Goal: Transaction & Acquisition: Purchase product/service

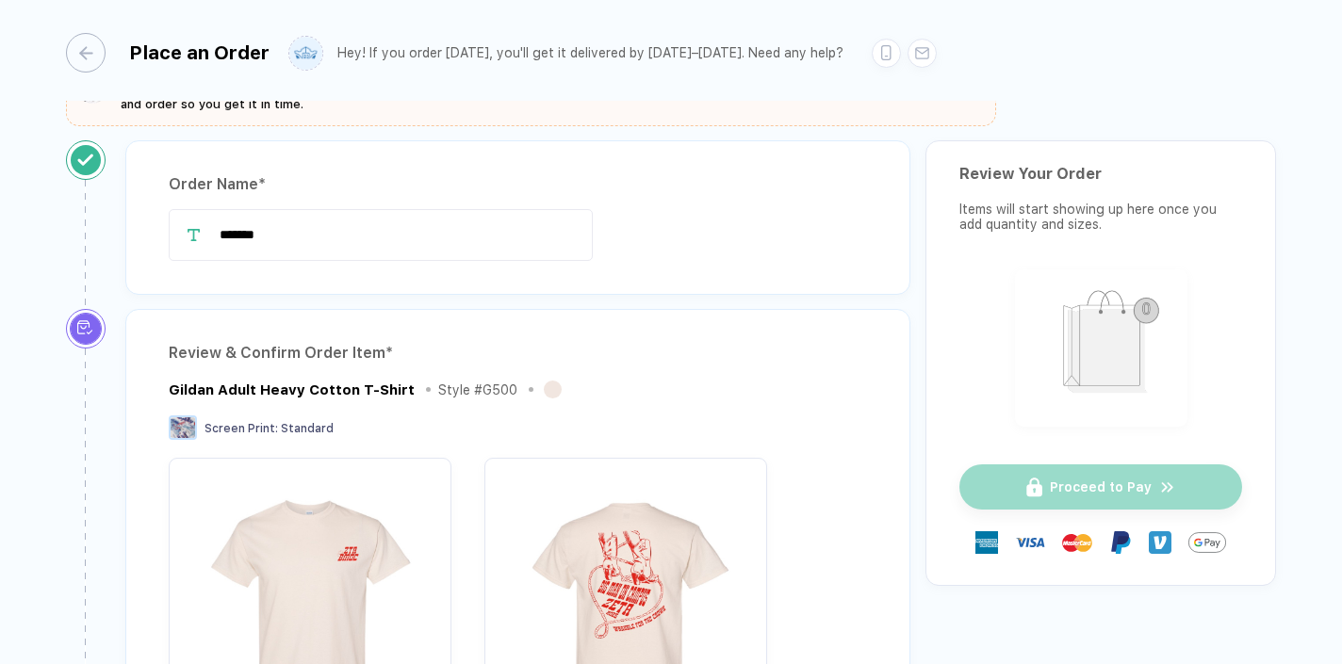
scroll to position [50, 0]
click at [292, 233] on input "*******" at bounding box center [381, 233] width 424 height 52
click at [260, 234] on input "*******" at bounding box center [381, 233] width 424 height 52
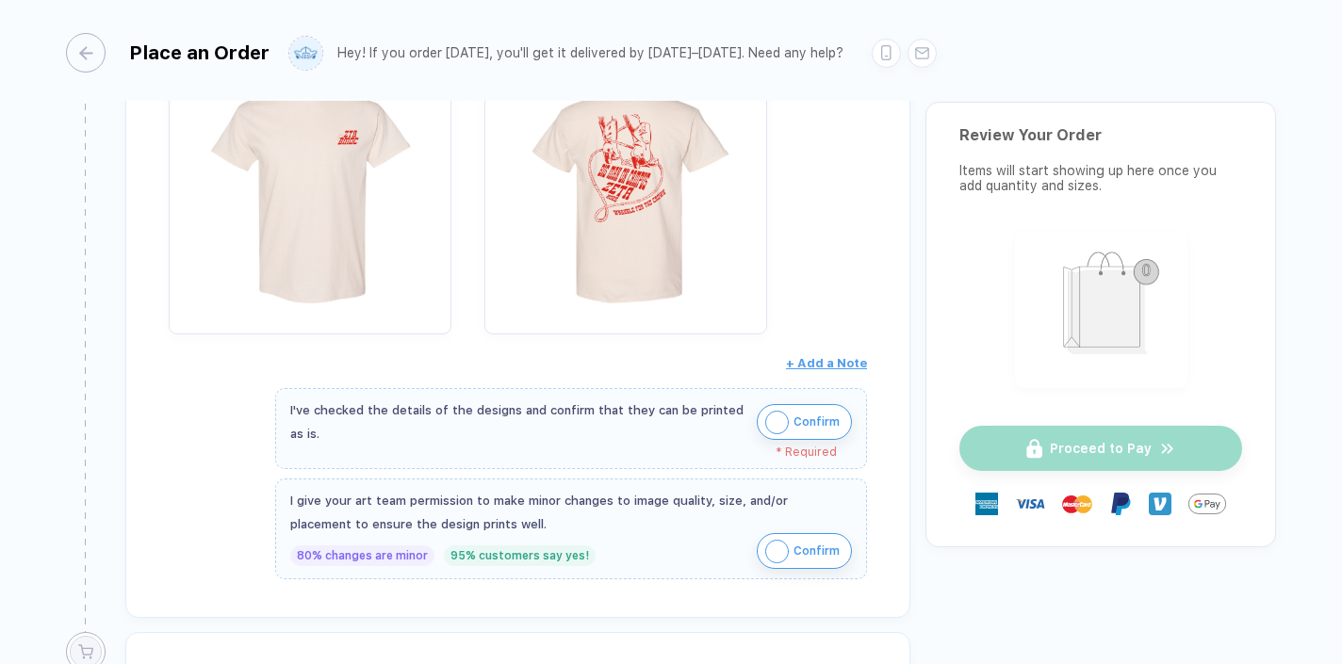
scroll to position [477, 0]
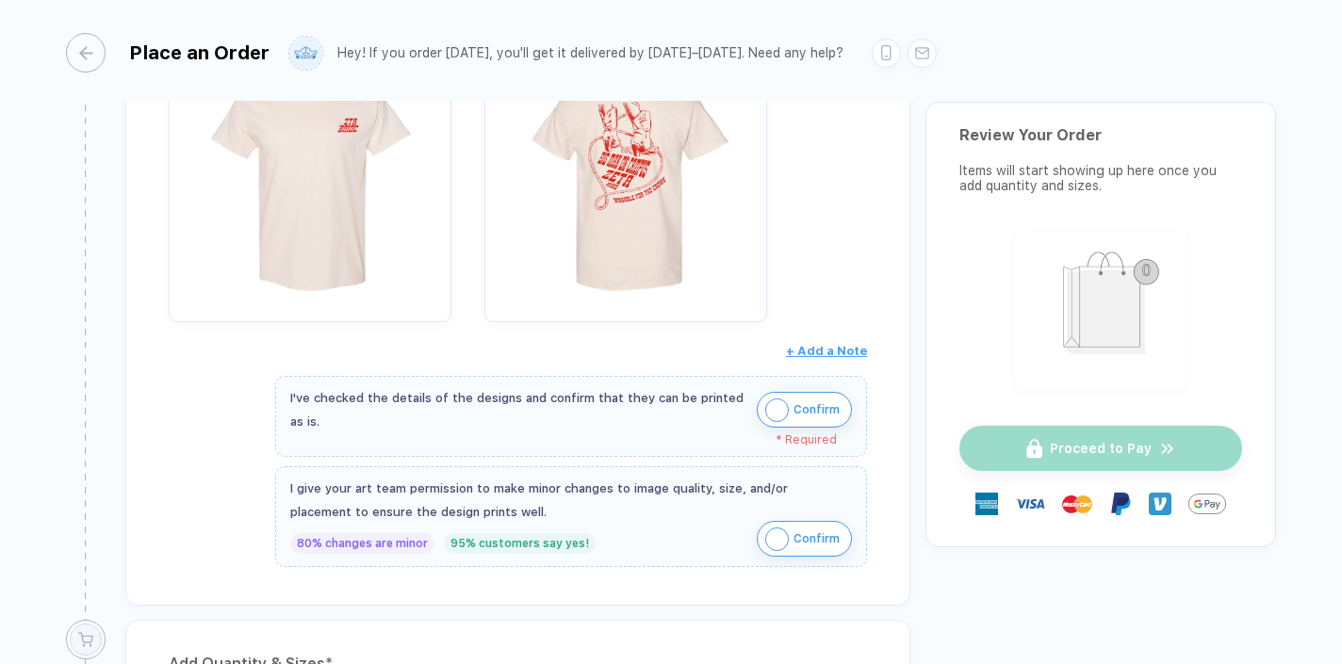
type input "**********"
click at [765, 415] on img "button" at bounding box center [777, 411] width 24 height 24
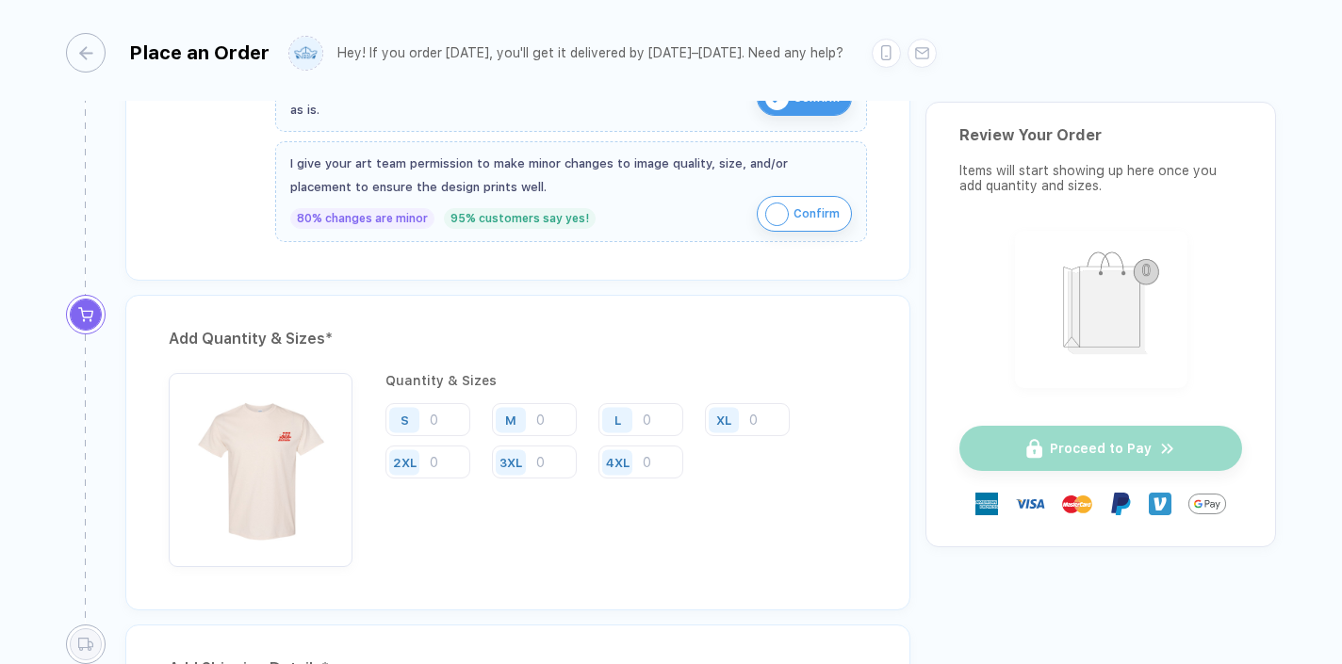
scroll to position [790, 0]
click at [441, 417] on input "number" at bounding box center [427, 418] width 85 height 33
click at [640, 408] on div "L" at bounding box center [619, 418] width 43 height 33
click at [662, 416] on input "number" at bounding box center [640, 418] width 85 height 33
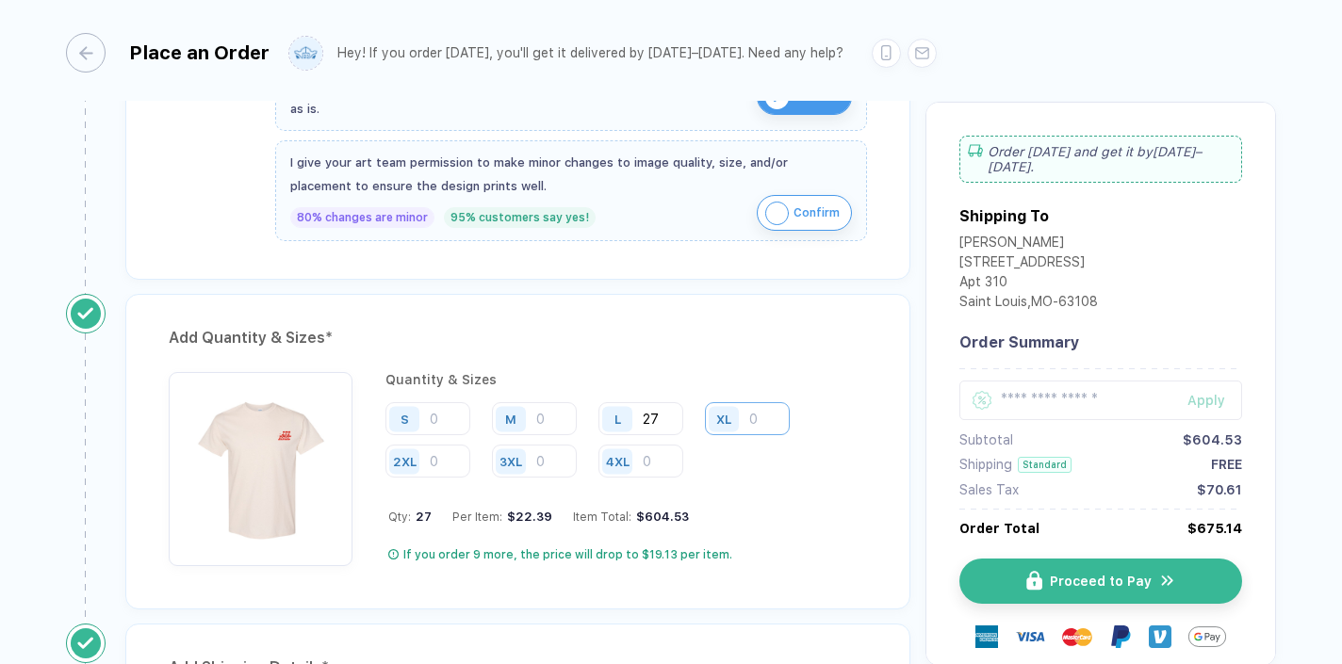
type input "27"
click at [754, 416] on input "number" at bounding box center [747, 418] width 85 height 33
type input "8"
click at [451, 466] on input "number" at bounding box center [427, 461] width 85 height 33
type input "4"
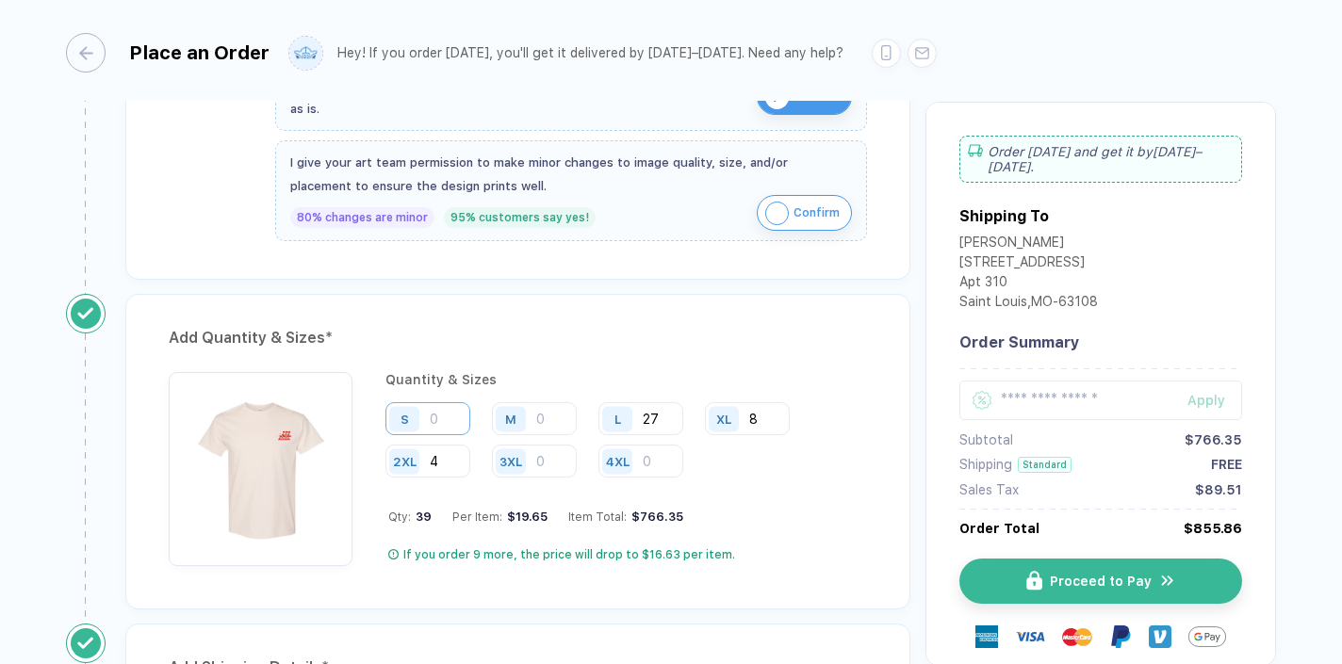
click at [465, 414] on input "number" at bounding box center [427, 418] width 85 height 33
type input "6"
click at [554, 419] on input "number" at bounding box center [534, 418] width 85 height 33
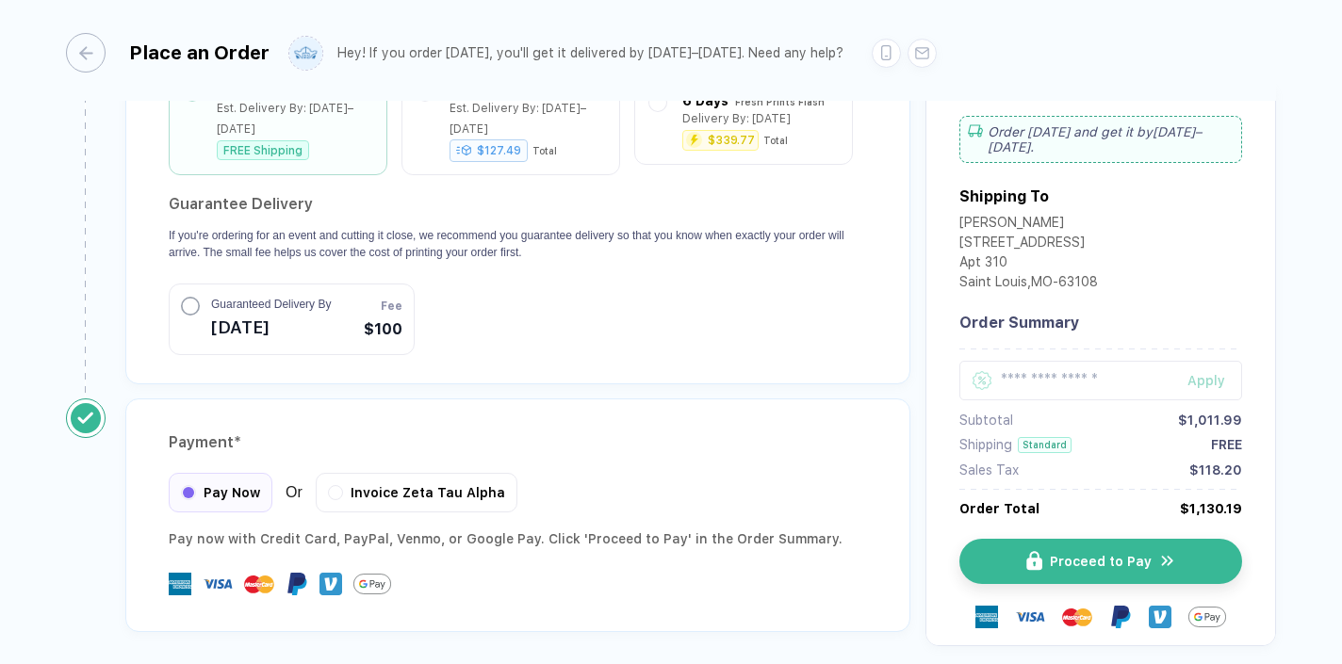
scroll to position [1793, 0]
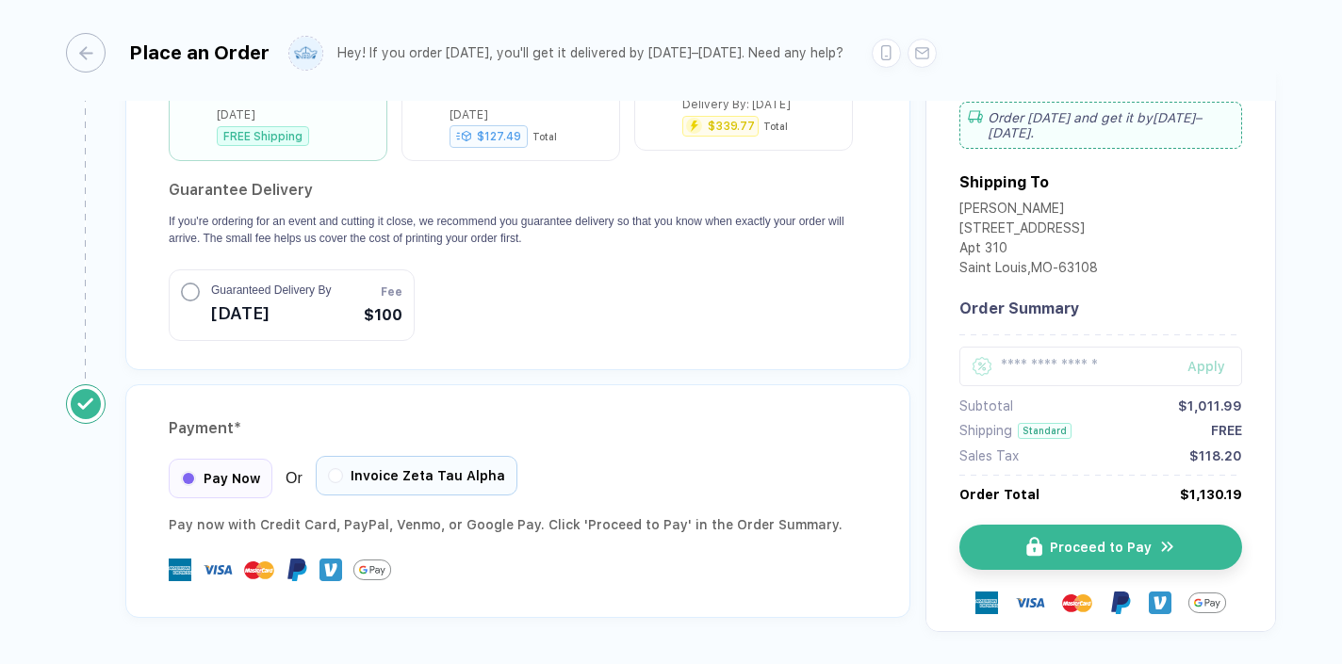
type input "16"
click at [342, 456] on div "Invoice Zeta Tau Alpha" at bounding box center [417, 476] width 202 height 40
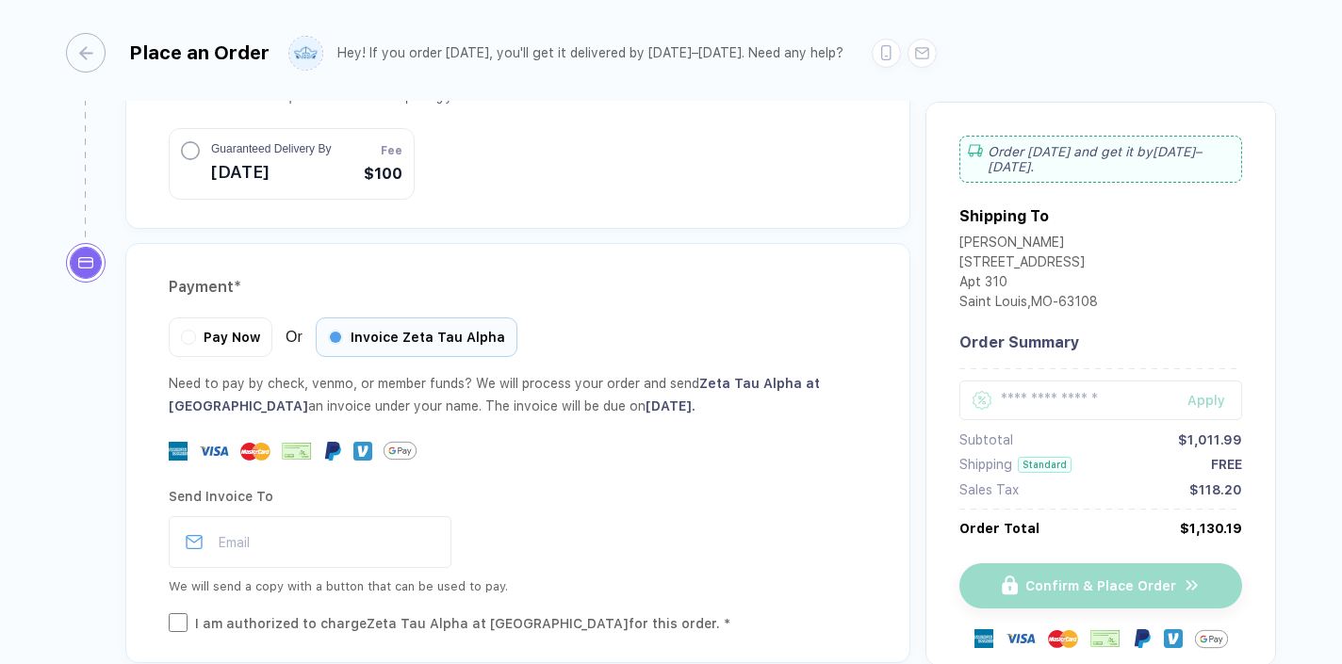
scroll to position [1990, 0]
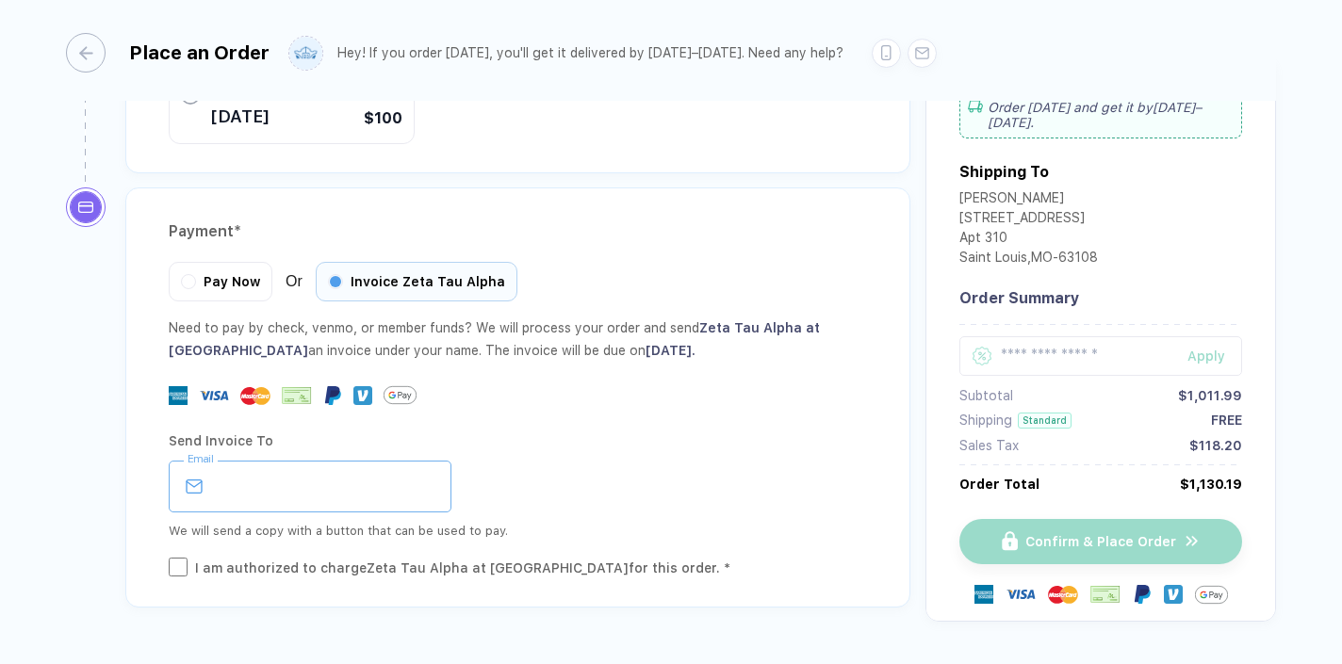
paste input "**********"
type input "**********"
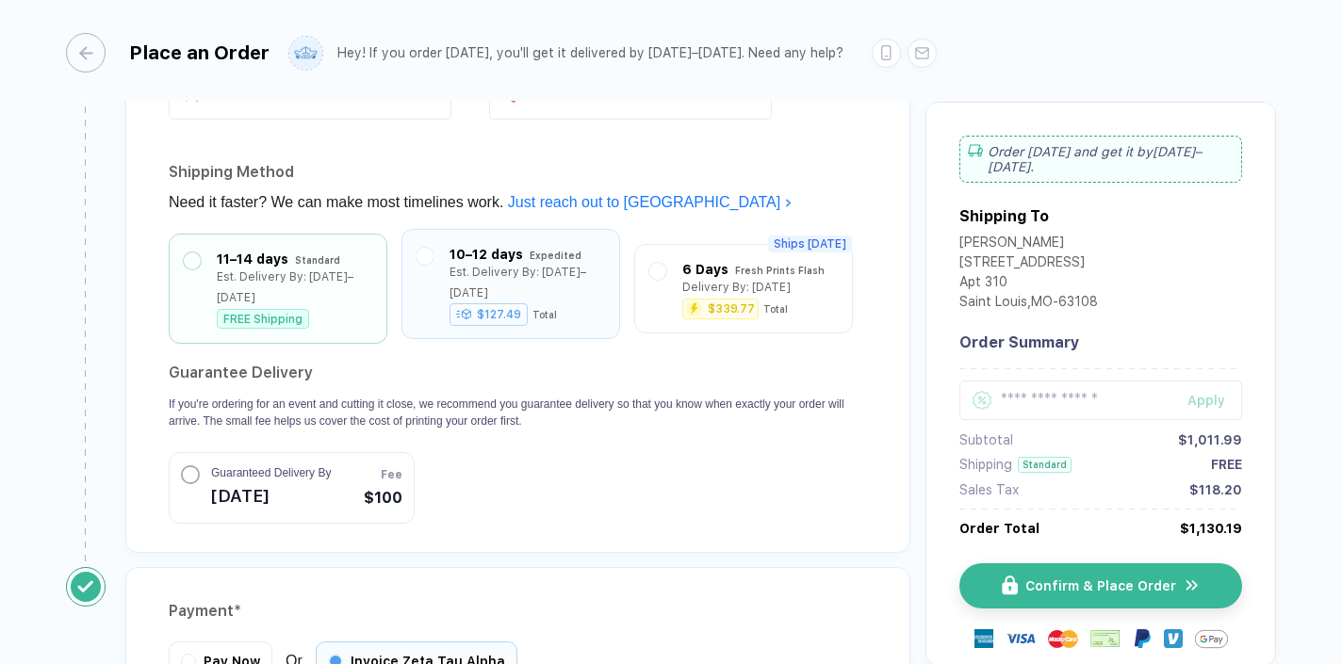
scroll to position [1612, 0]
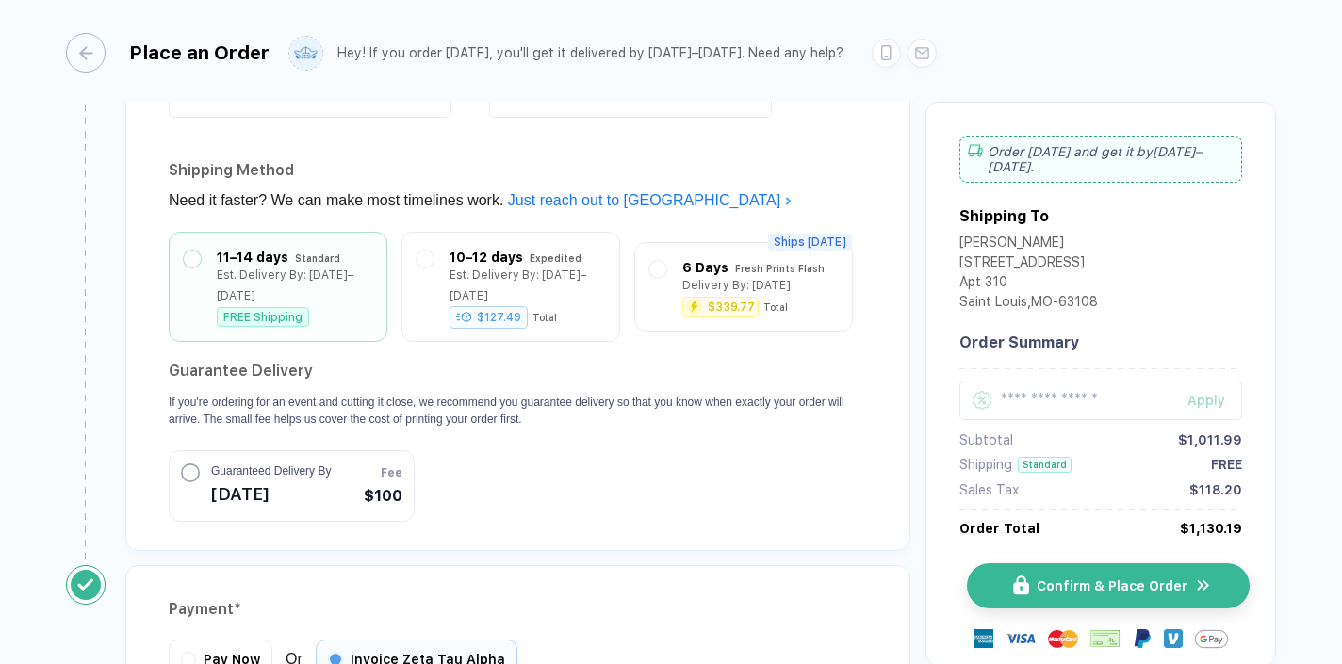
click at [1061, 588] on span "Confirm & Place Order" at bounding box center [1112, 586] width 151 height 15
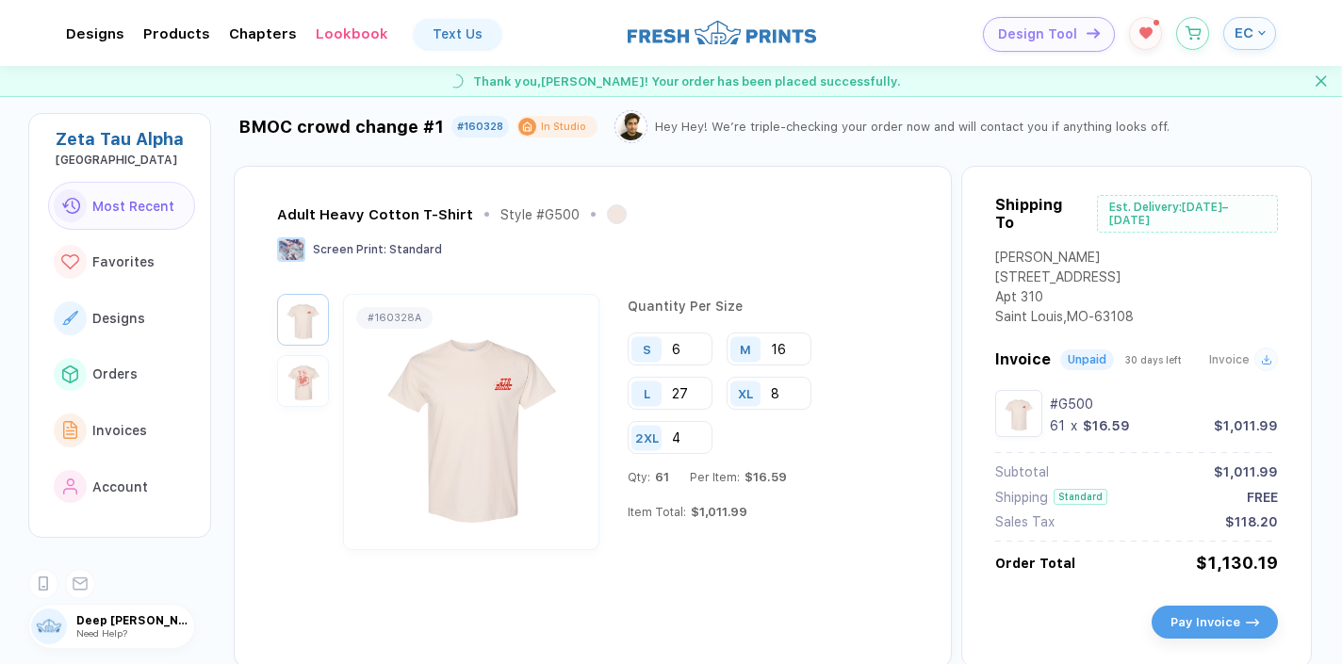
scroll to position [17, 0]
click at [1324, 74] on div "Thank you, [PERSON_NAME] ! Your order has been placed successfully." at bounding box center [671, 81] width 1342 height 31
click at [1322, 75] on div "Thank you, [PERSON_NAME] ! Your order has been placed successfully." at bounding box center [671, 81] width 1342 height 31
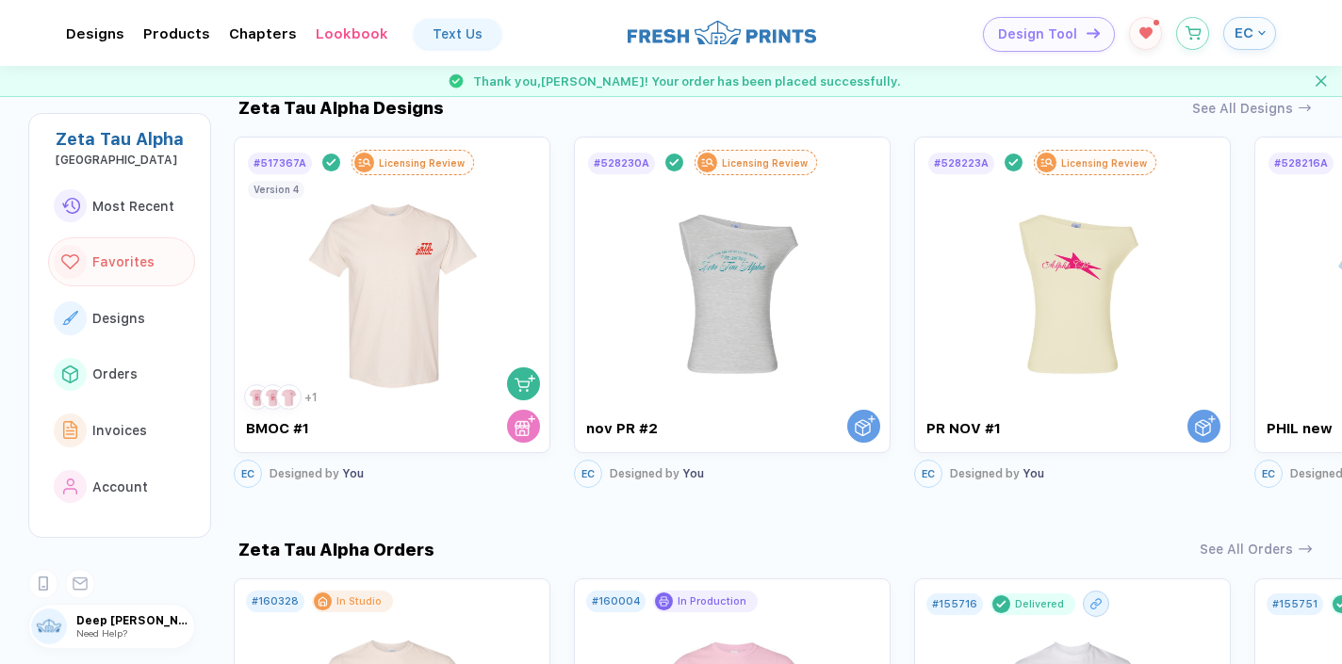
scroll to position [858, 0]
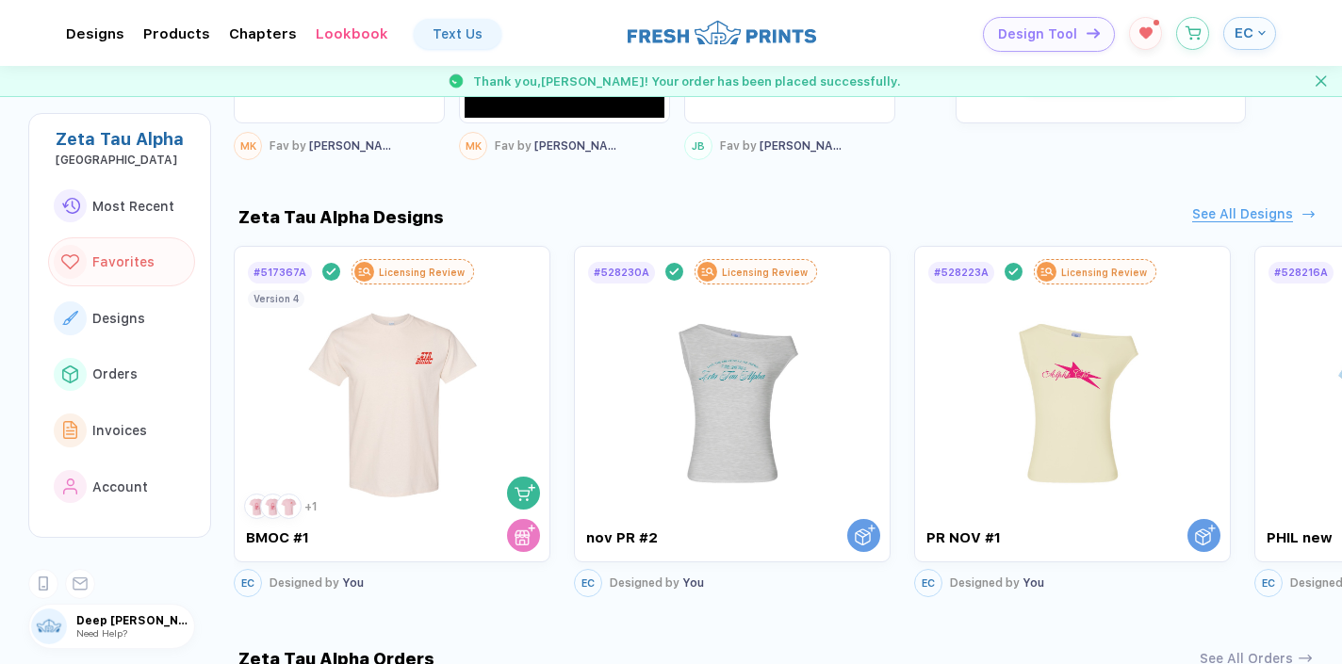
click at [1238, 206] on div "See All Designs" at bounding box center [1242, 214] width 101 height 16
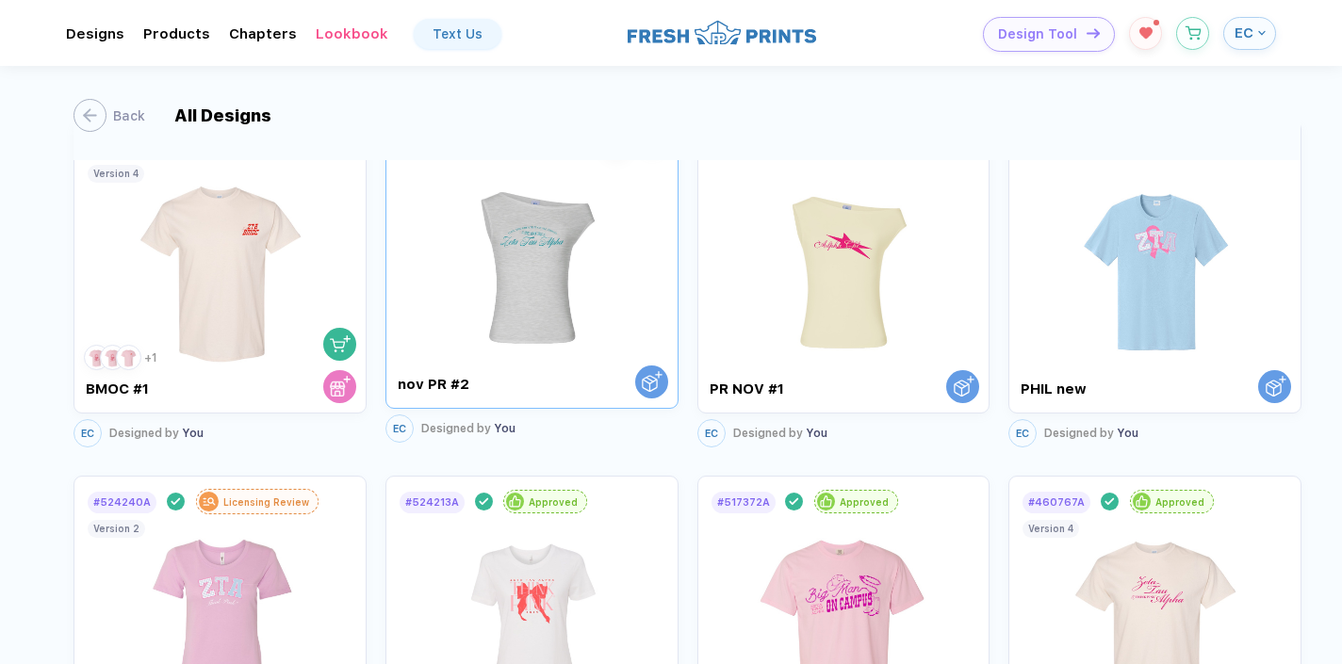
scroll to position [50, 0]
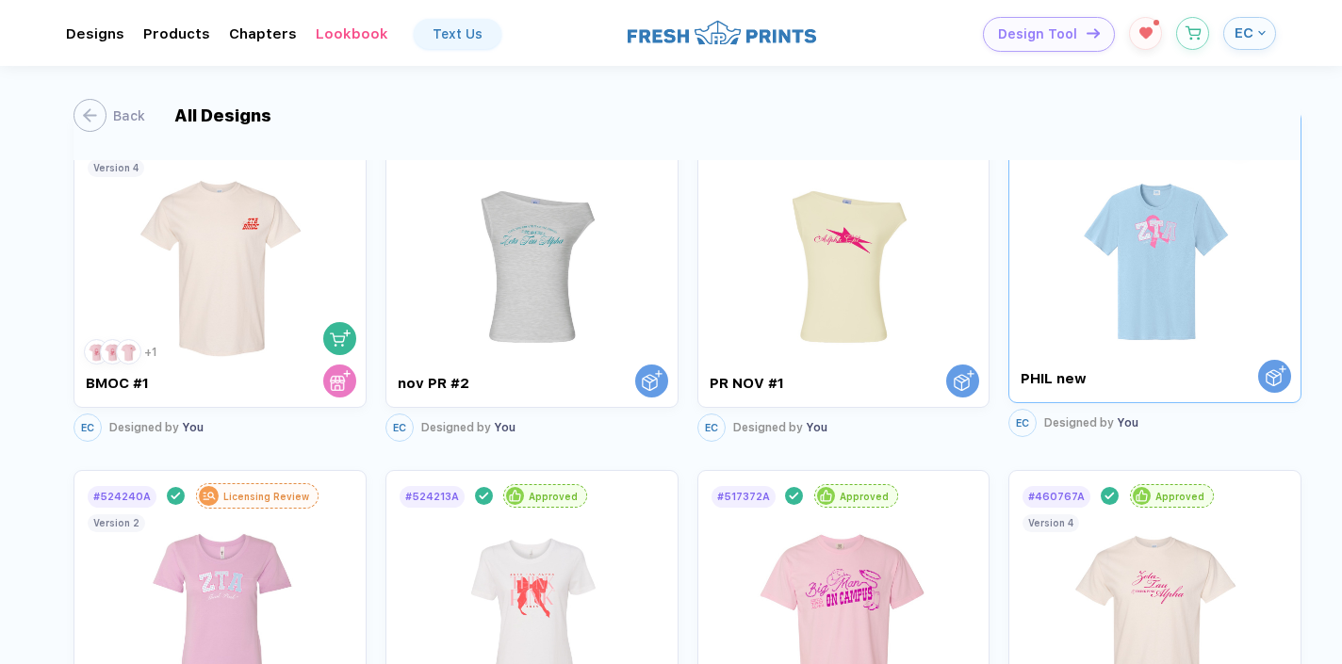
click at [1127, 302] on img at bounding box center [1155, 255] width 174 height 211
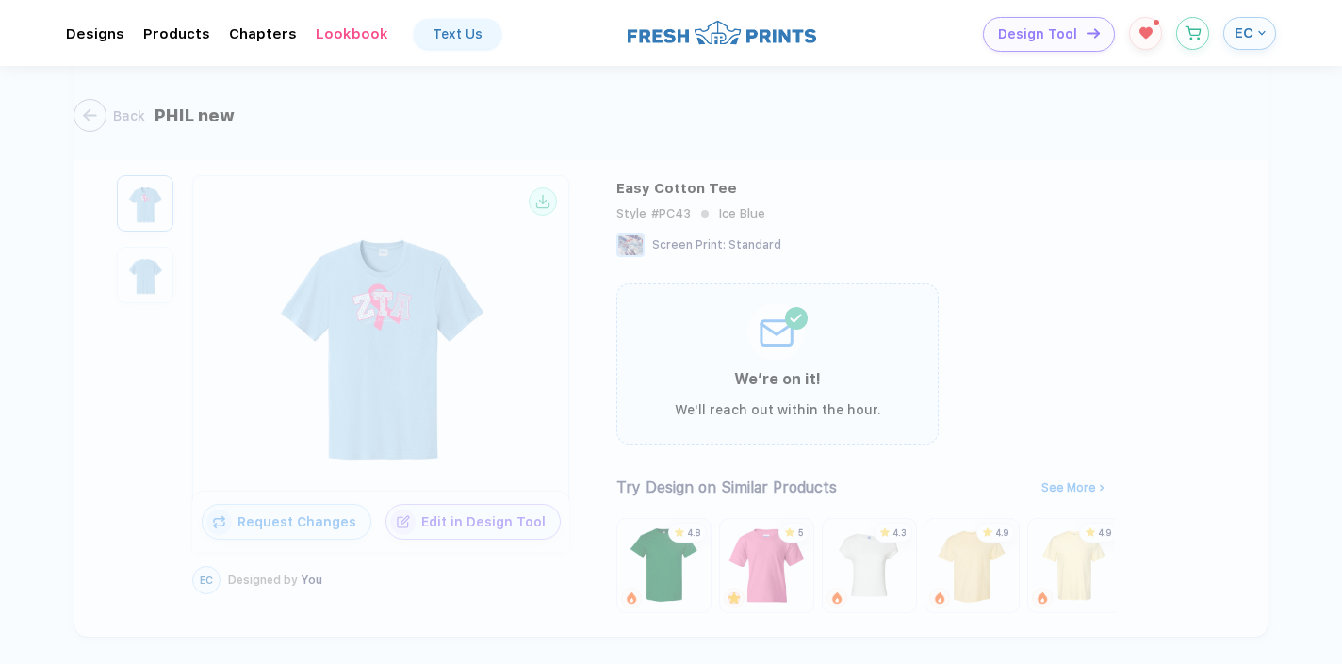
scroll to position [175, 0]
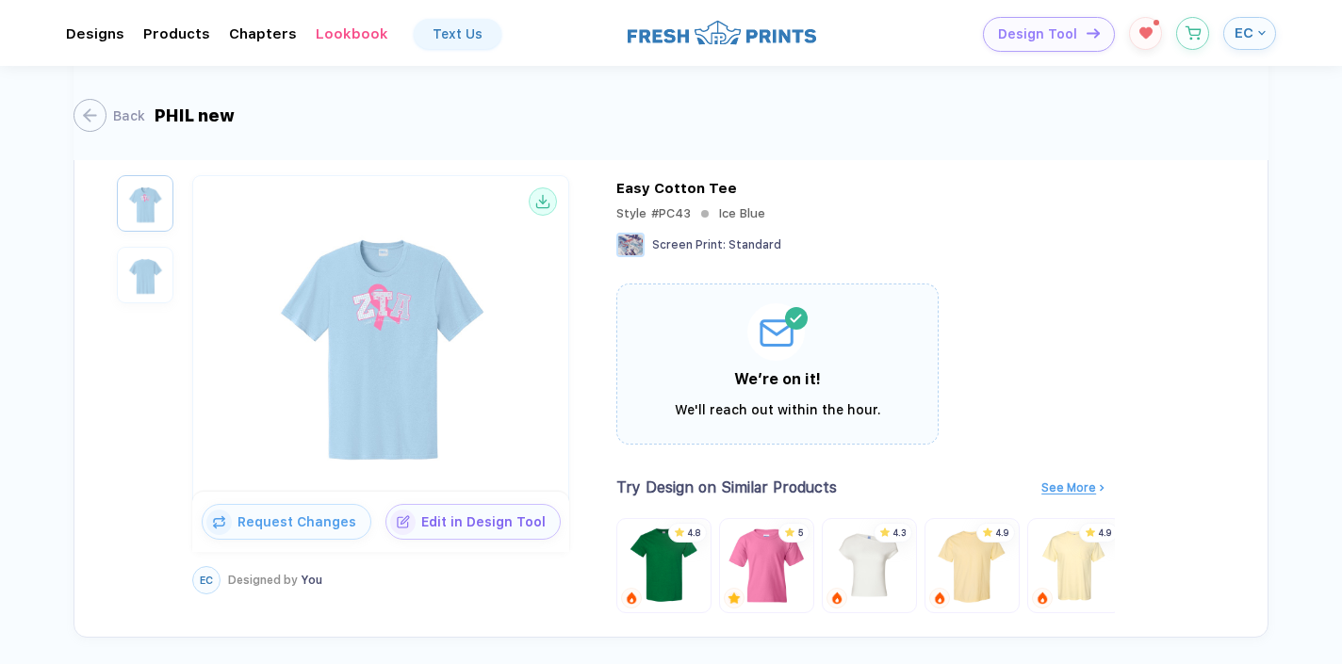
click at [822, 354] on div at bounding box center [777, 331] width 283 height 57
click at [814, 417] on div "We'll reach out within the hour." at bounding box center [777, 410] width 283 height 21
click at [814, 415] on div "We'll reach out within the hour." at bounding box center [777, 410] width 283 height 21
click at [803, 355] on icon at bounding box center [777, 331] width 60 height 57
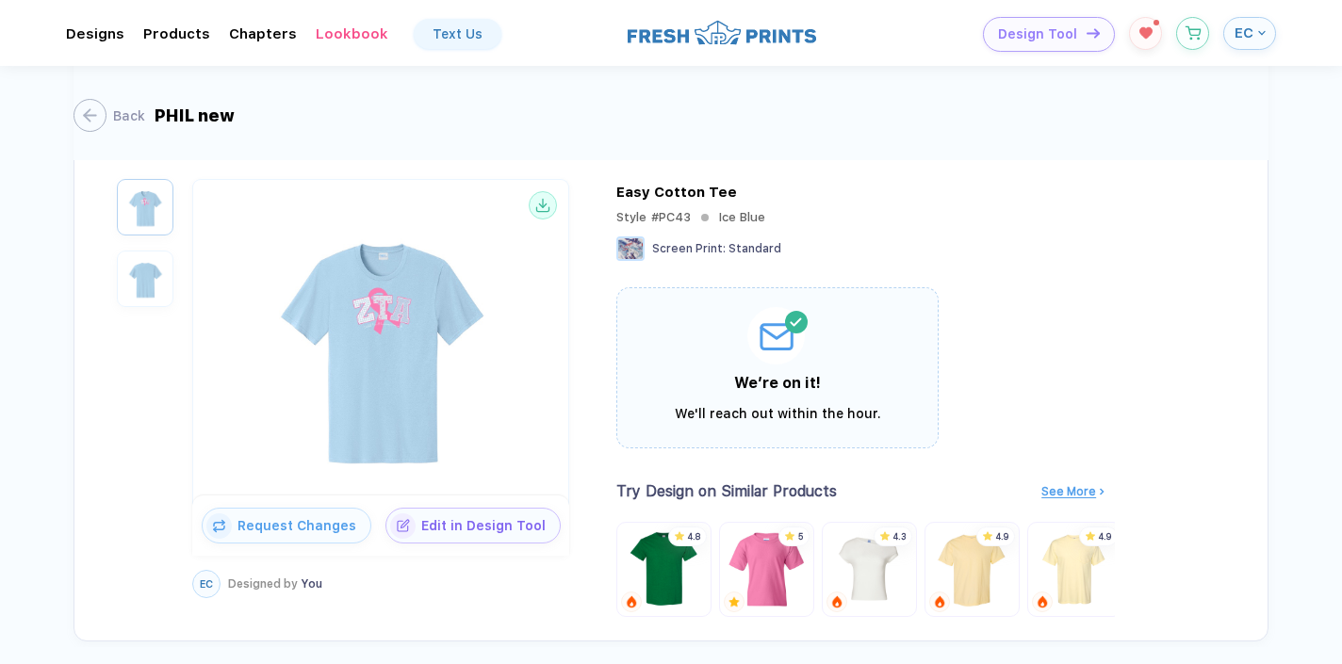
scroll to position [188, 0]
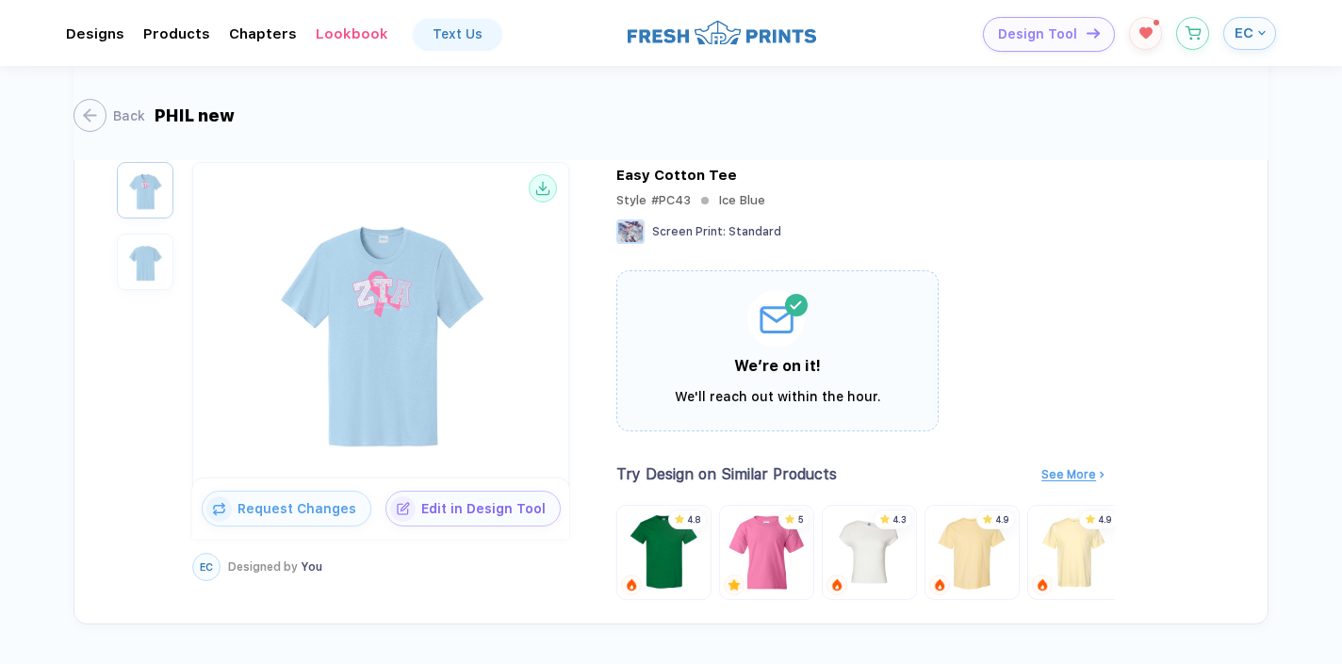
click at [795, 384] on div "We’re on it! We'll reach out within the hour." at bounding box center [777, 350] width 322 height 161
click at [427, 399] on img at bounding box center [381, 327] width 366 height 296
click at [150, 245] on img "button" at bounding box center [145, 261] width 47 height 47
click at [136, 190] on img "button" at bounding box center [145, 190] width 47 height 47
click at [368, 286] on img at bounding box center [381, 327] width 366 height 296
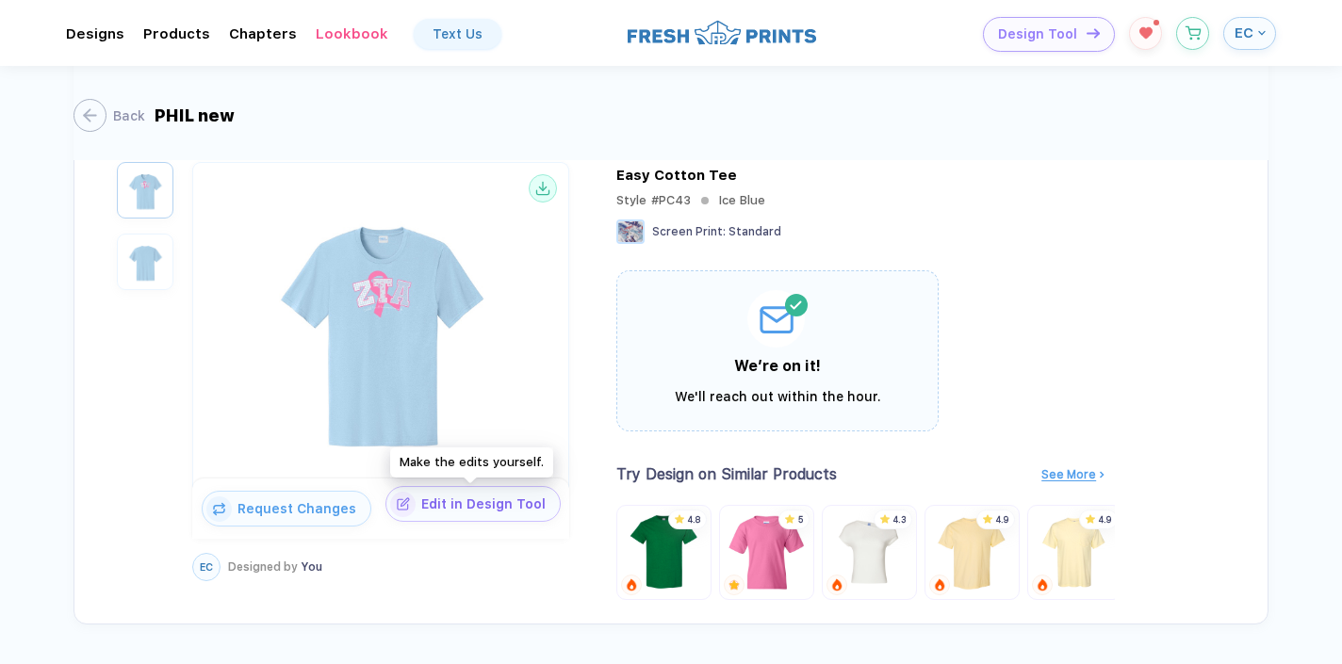
click at [455, 501] on span "Edit in Design Tool" at bounding box center [488, 504] width 144 height 15
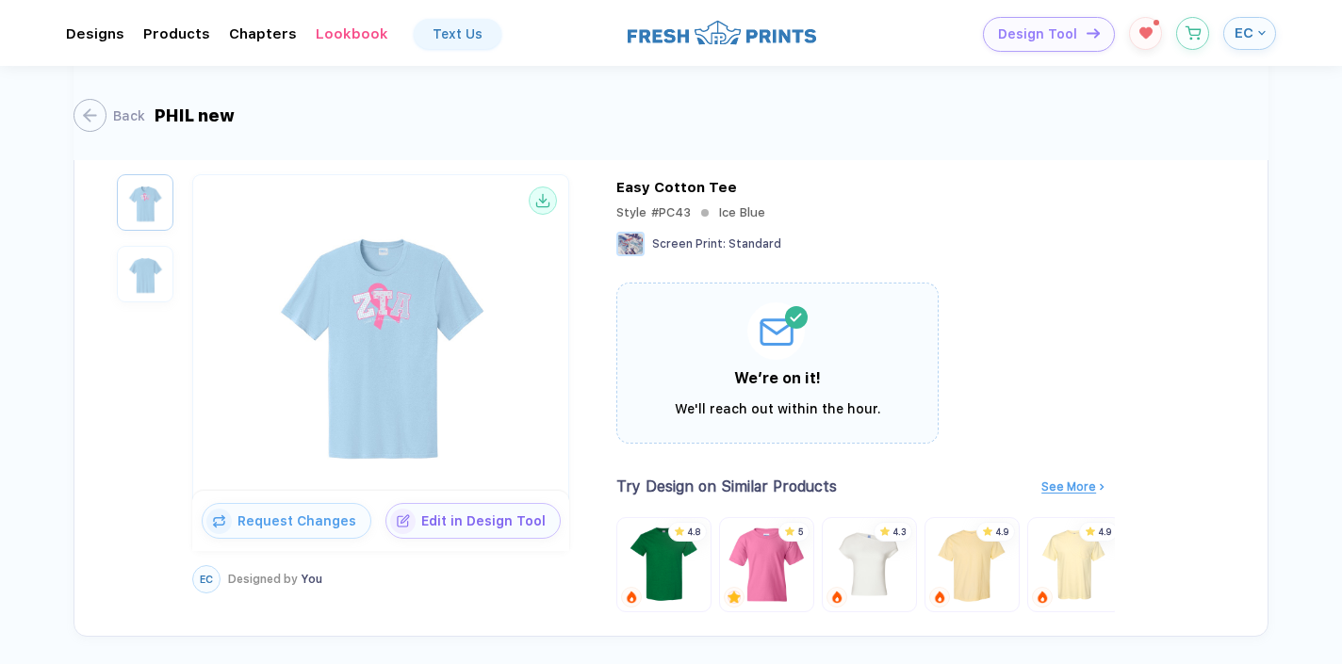
scroll to position [167, 0]
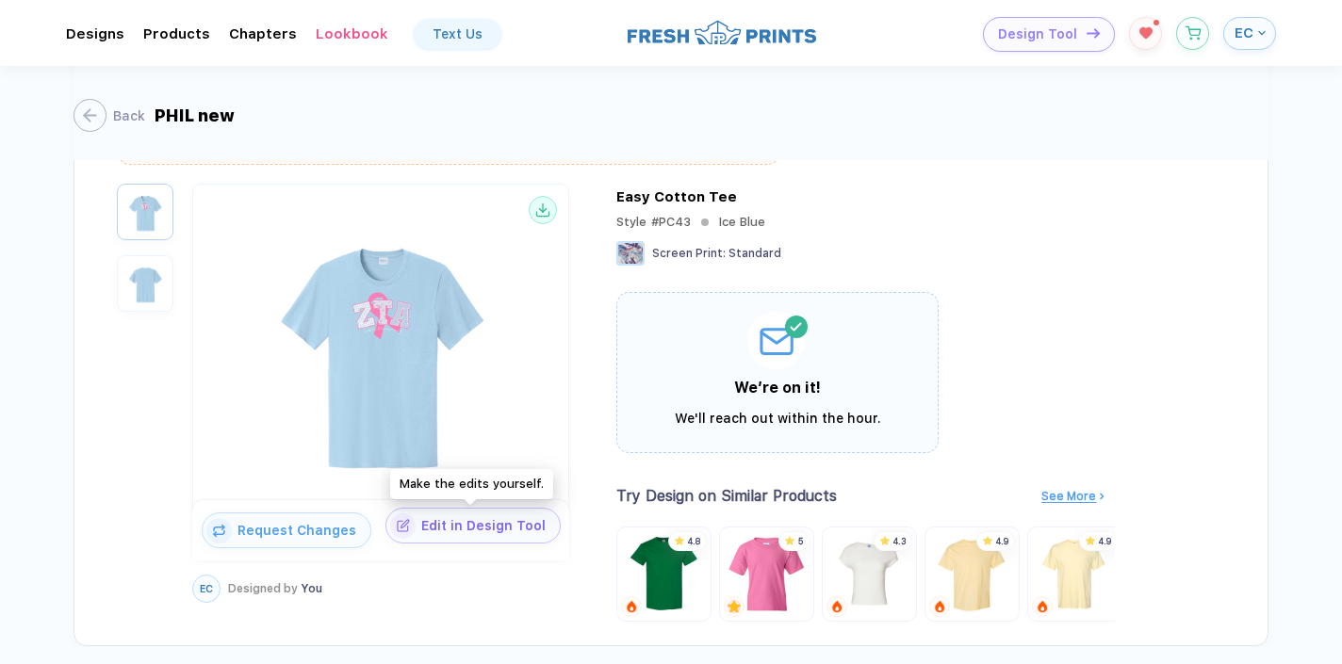
click at [466, 530] on span "Edit in Design Tool" at bounding box center [488, 525] width 144 height 15
